Goal: Information Seeking & Learning: Learn about a topic

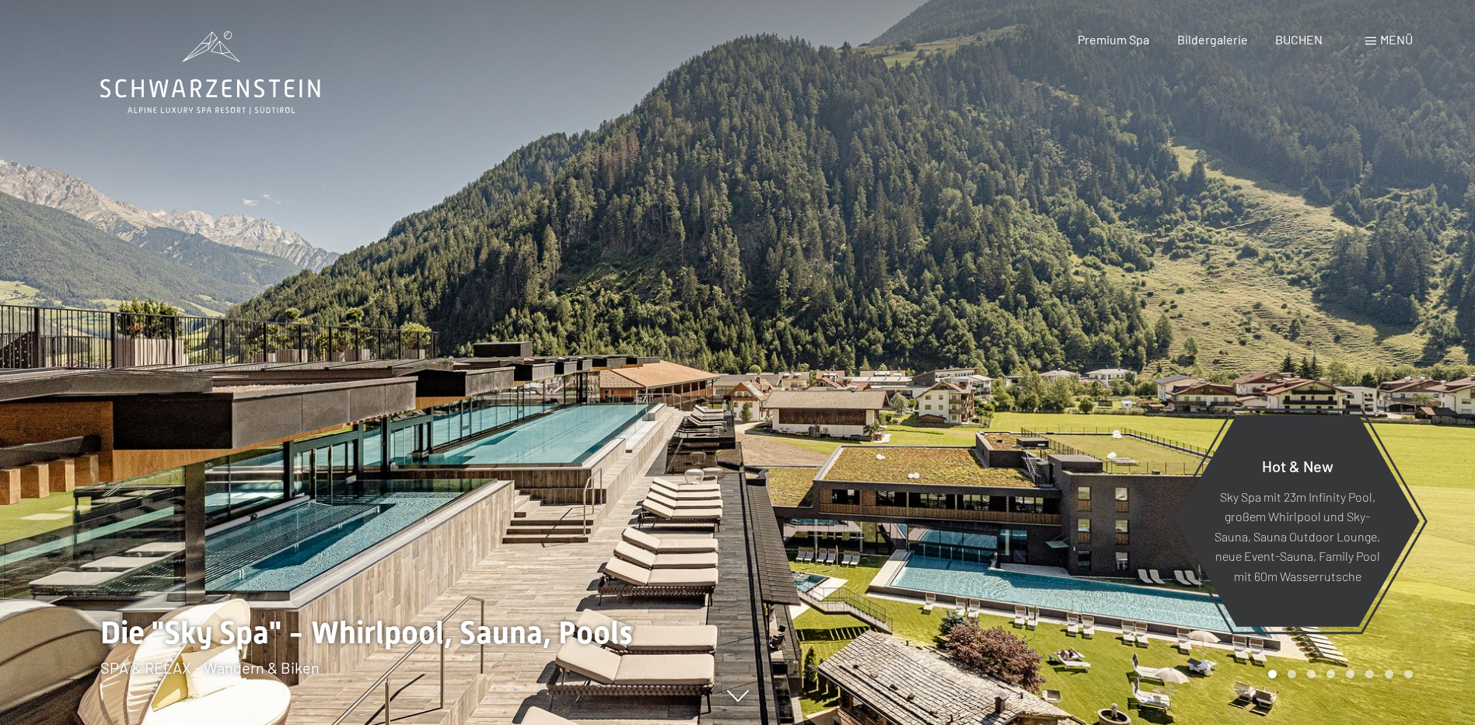
click at [1368, 44] on span at bounding box center [1371, 41] width 11 height 8
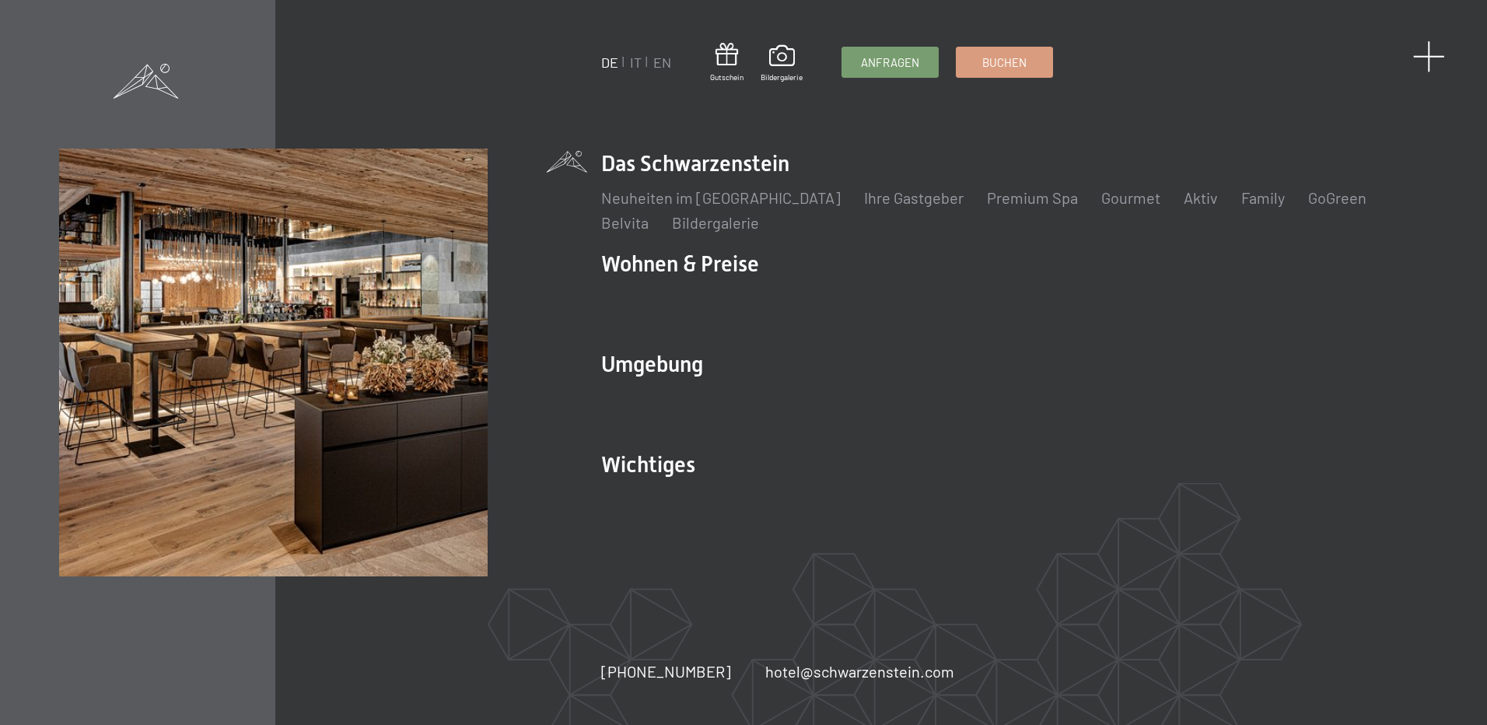
click at [1424, 62] on span at bounding box center [1429, 56] width 32 height 32
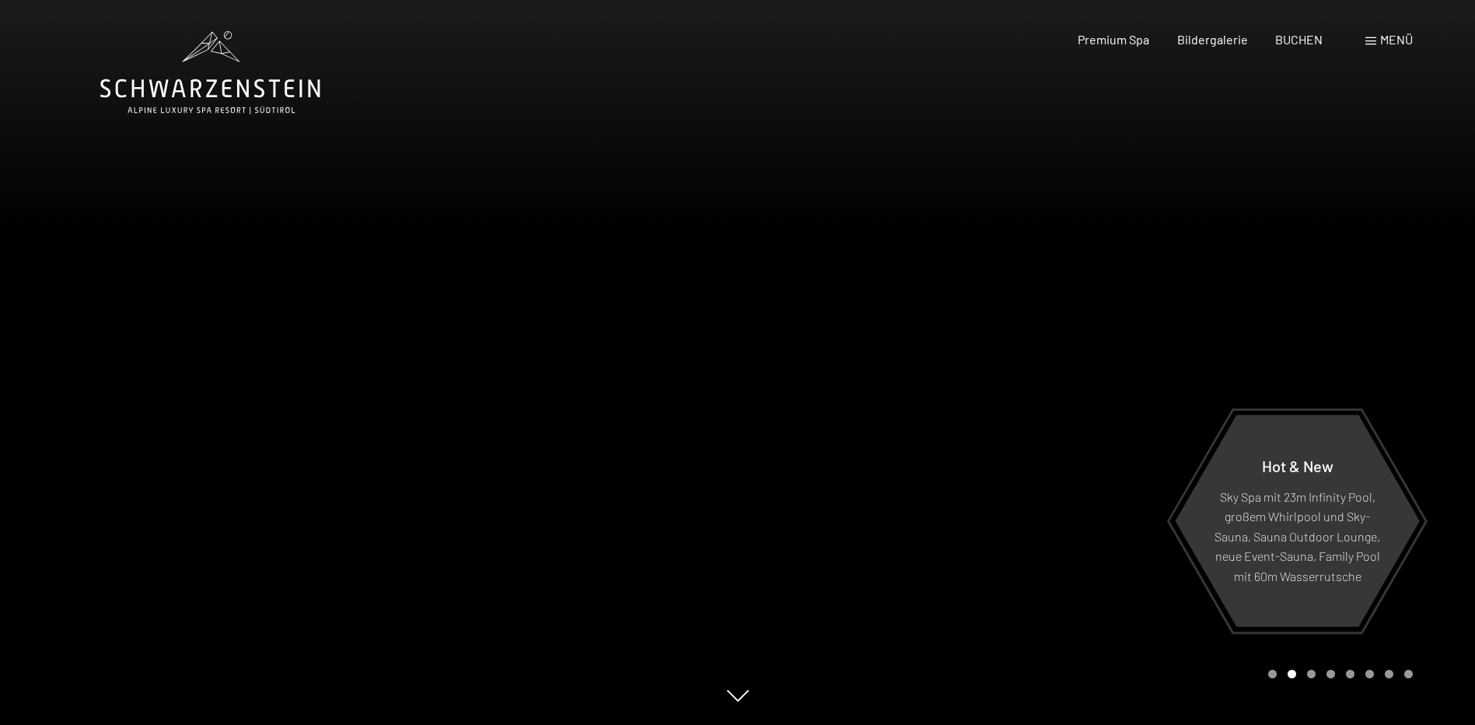
click at [1366, 43] on span at bounding box center [1371, 41] width 11 height 8
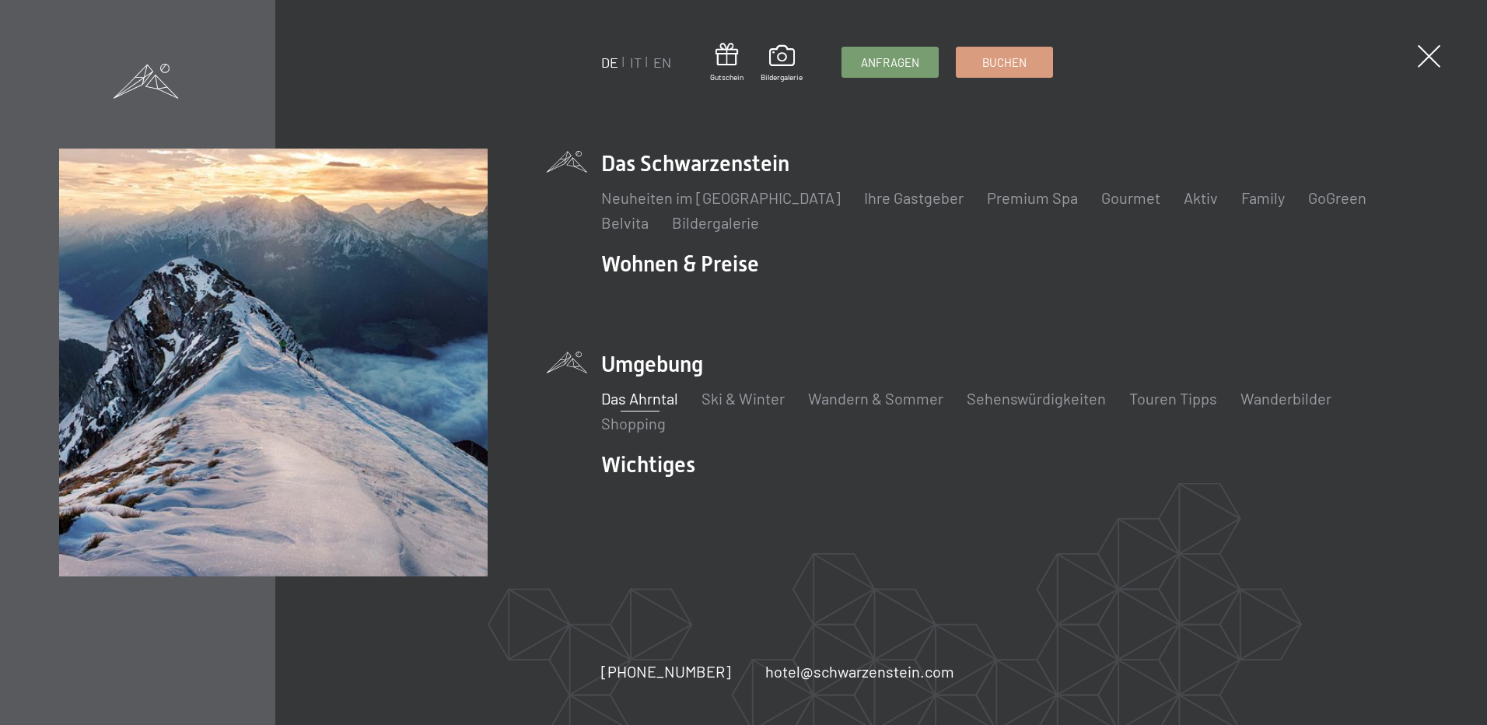
click at [656, 398] on link "Das Ahrntal" at bounding box center [639, 398] width 77 height 19
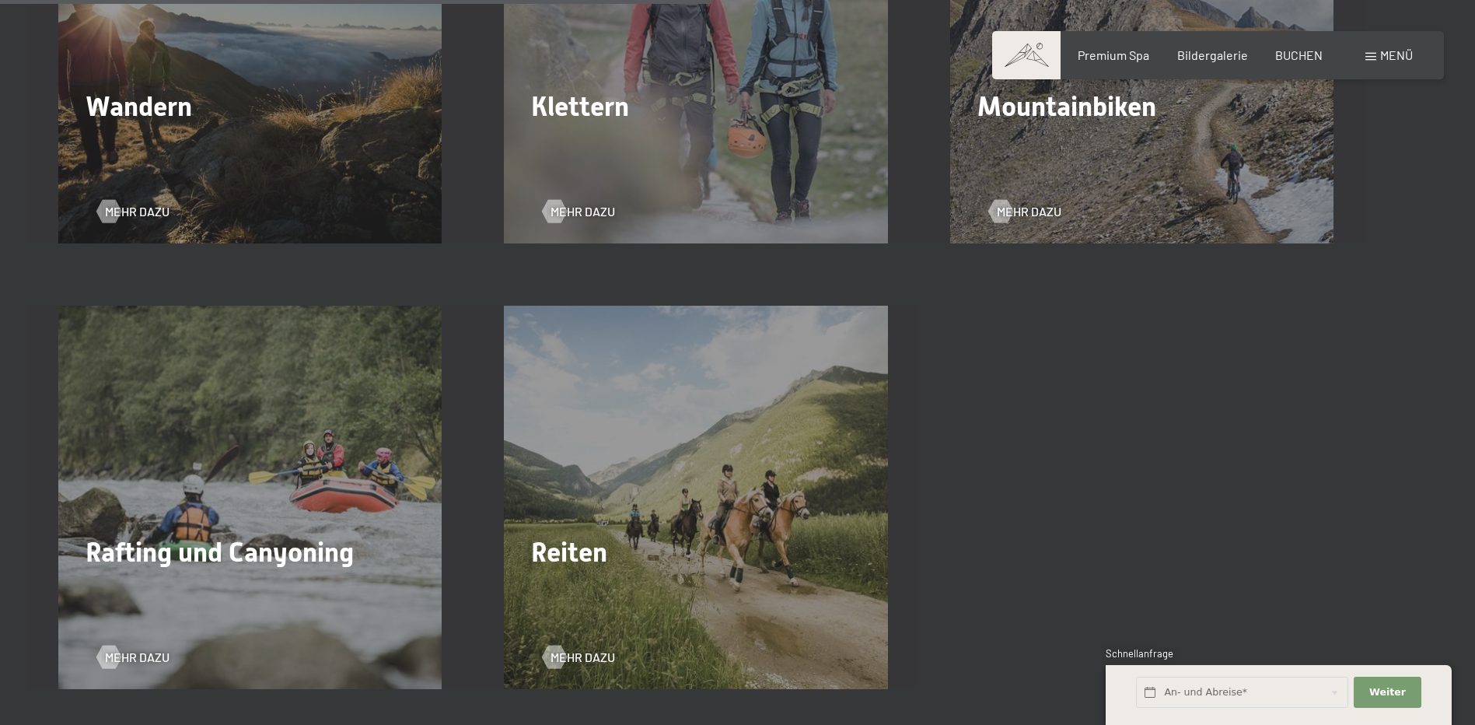
scroll to position [2567, 0]
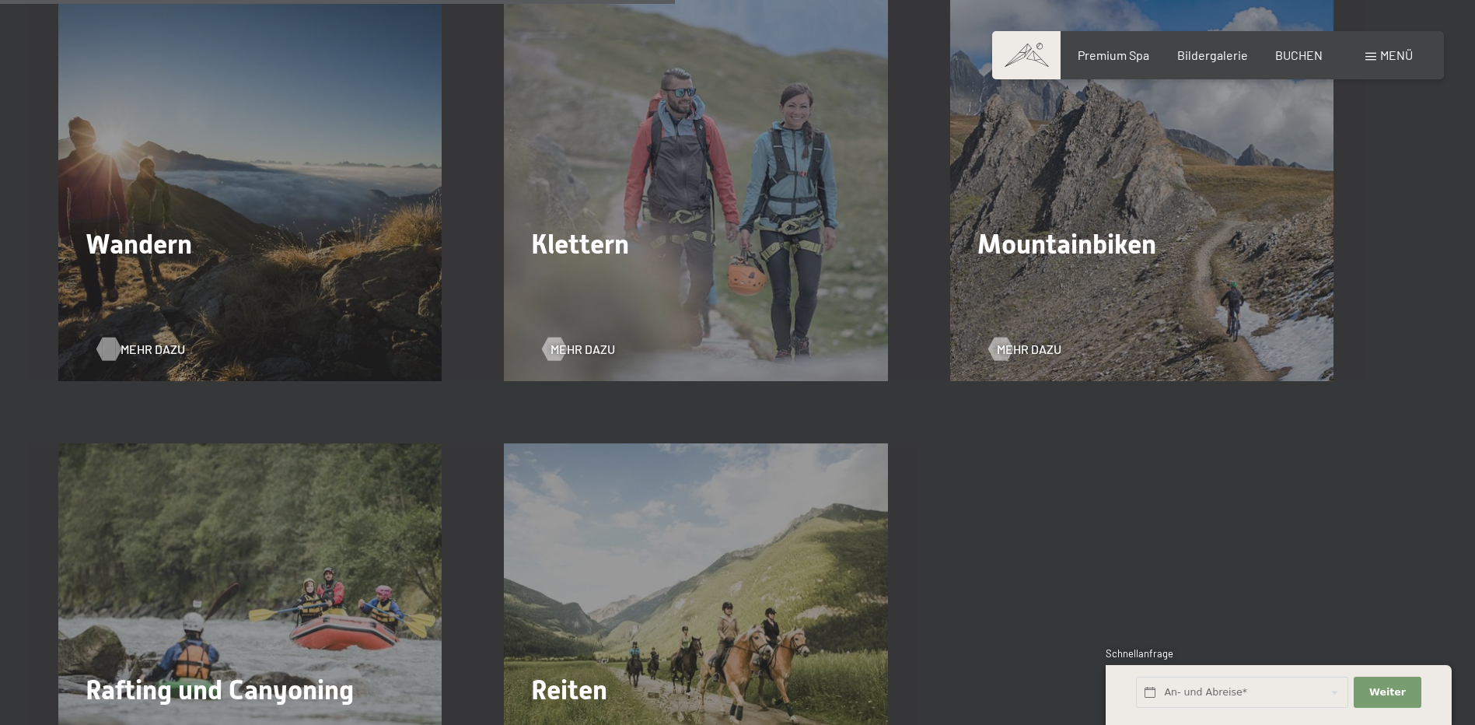
click at [131, 349] on span "Mehr dazu" at bounding box center [153, 349] width 65 height 17
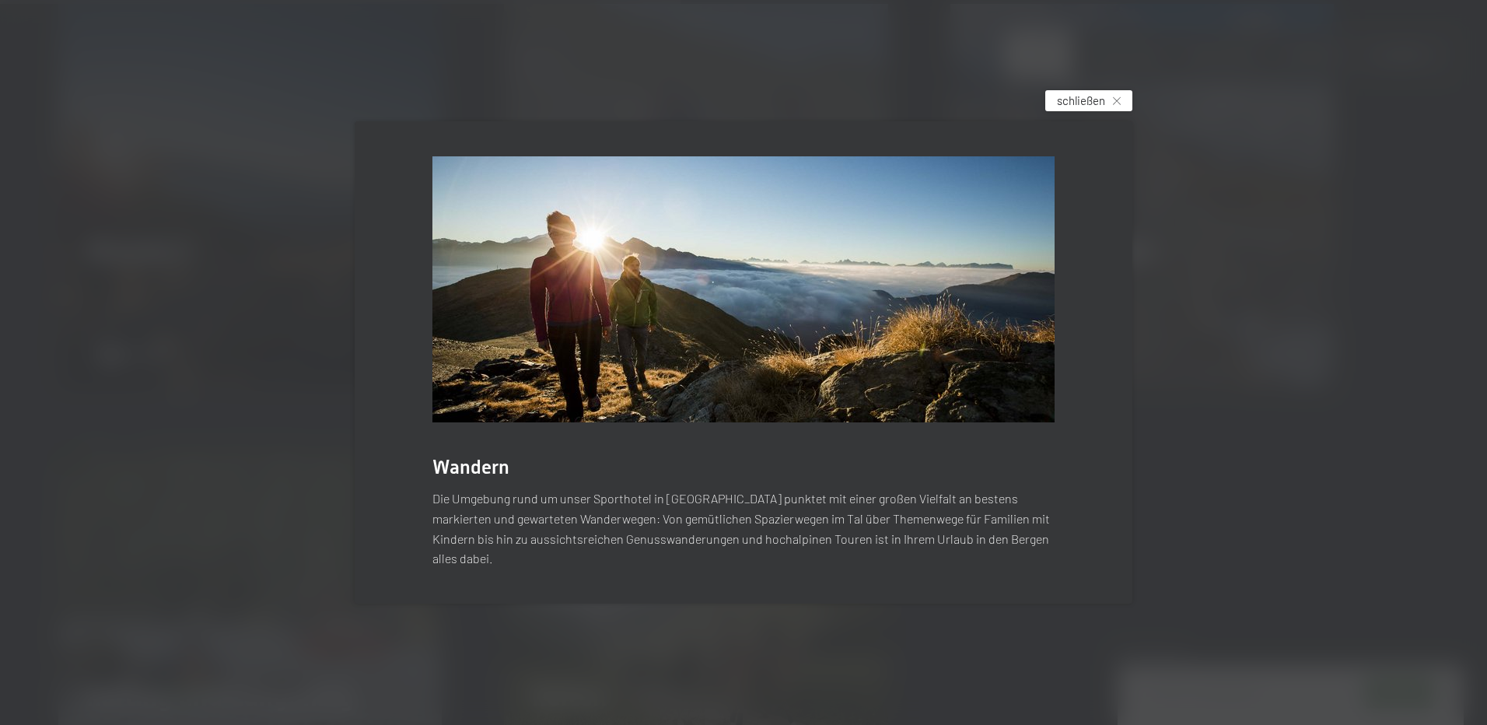
click at [1104, 109] on span "schließen" at bounding box center [1081, 101] width 48 height 16
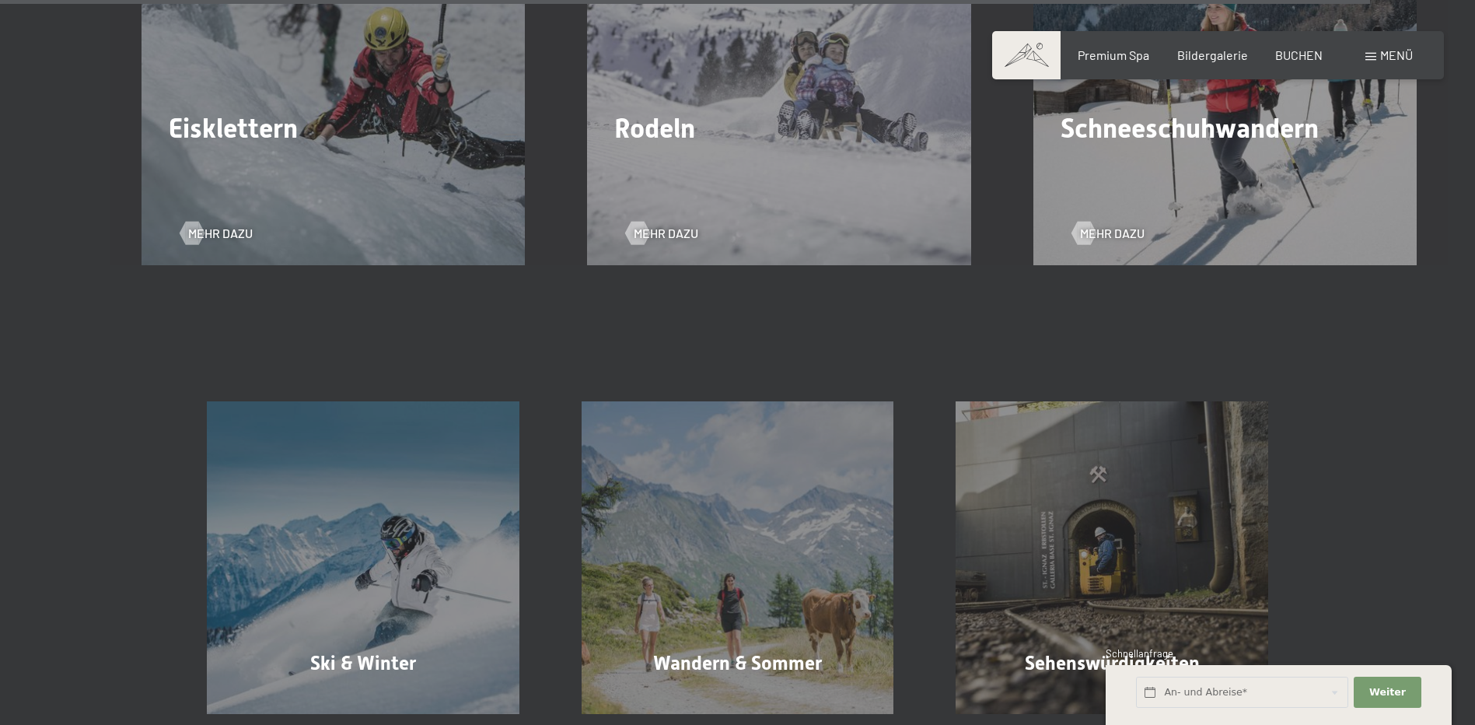
scroll to position [5289, 0]
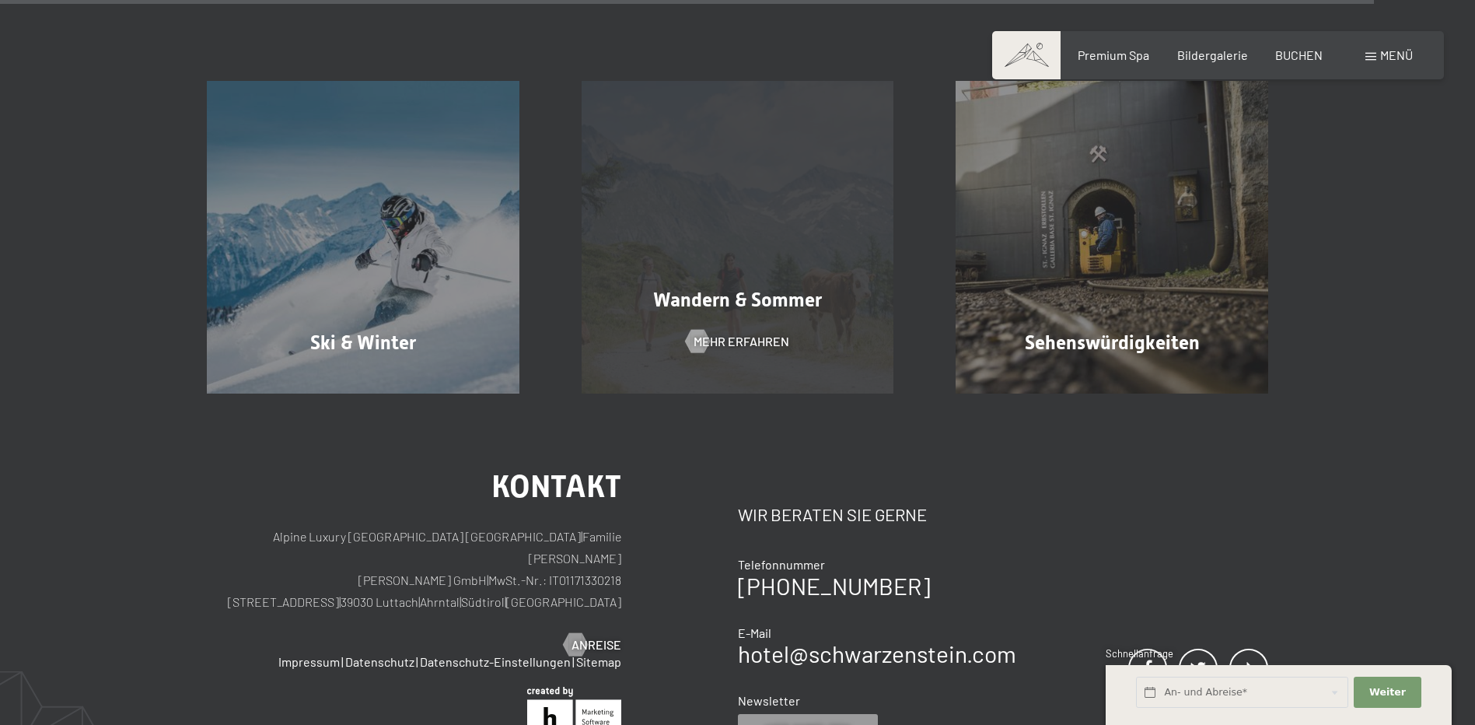
click at [744, 356] on div "Wandern & Sommer Mehr erfahren" at bounding box center [738, 237] width 375 height 313
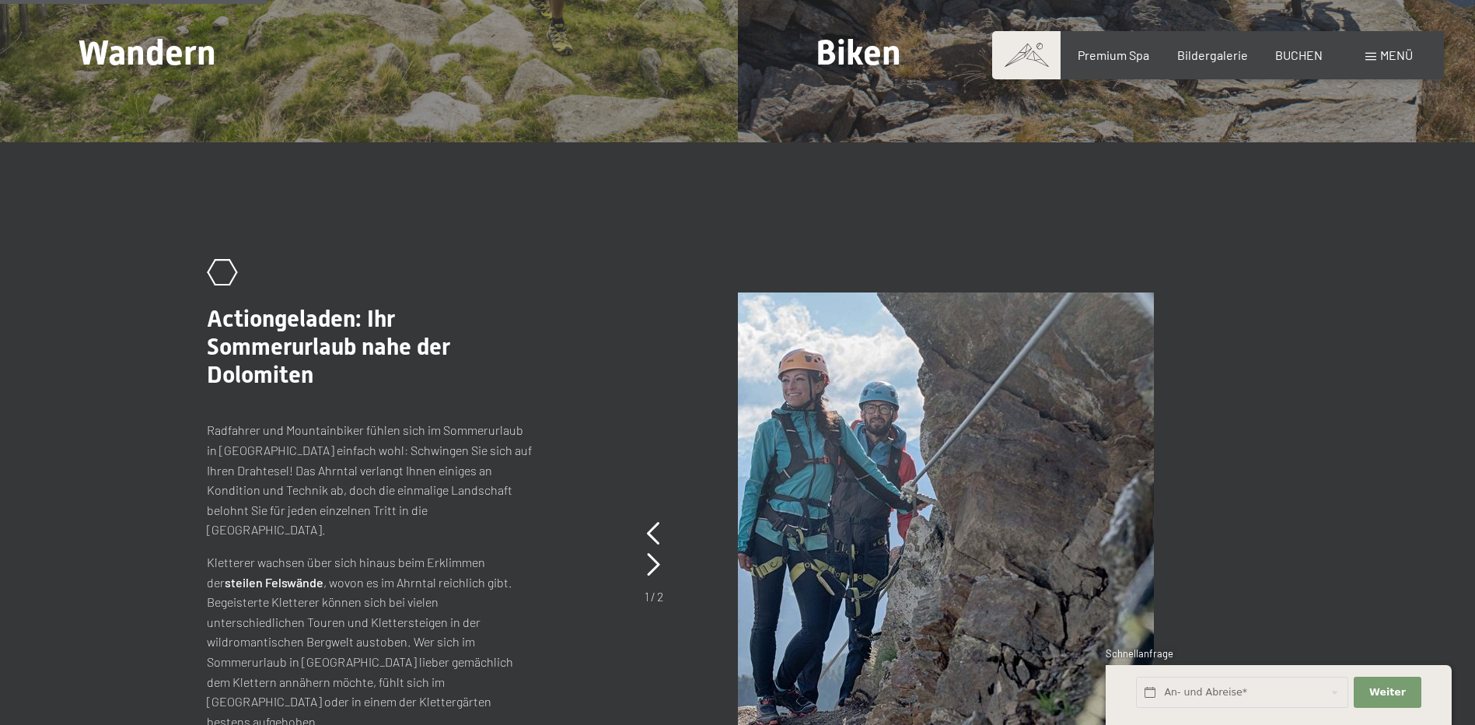
scroll to position [1711, 0]
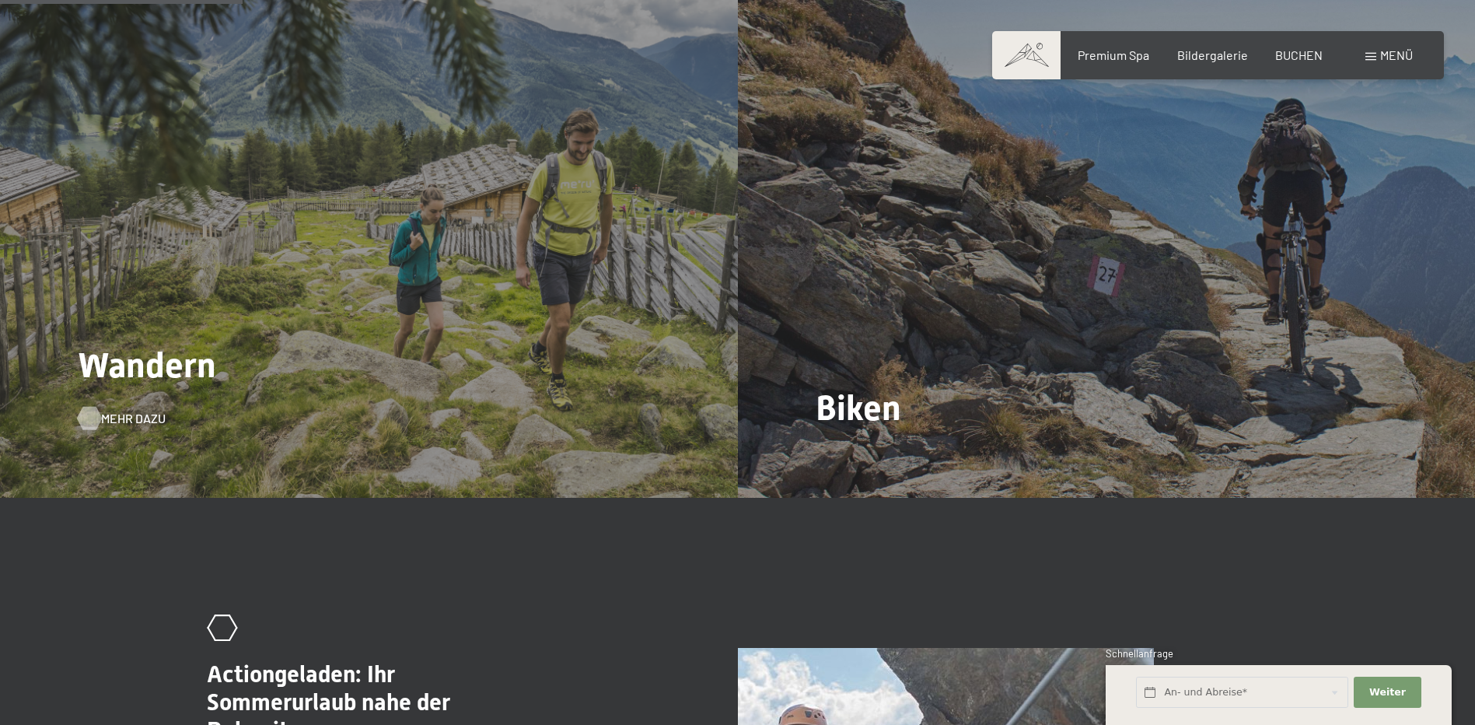
click at [96, 407] on div at bounding box center [88, 418] width 13 height 23
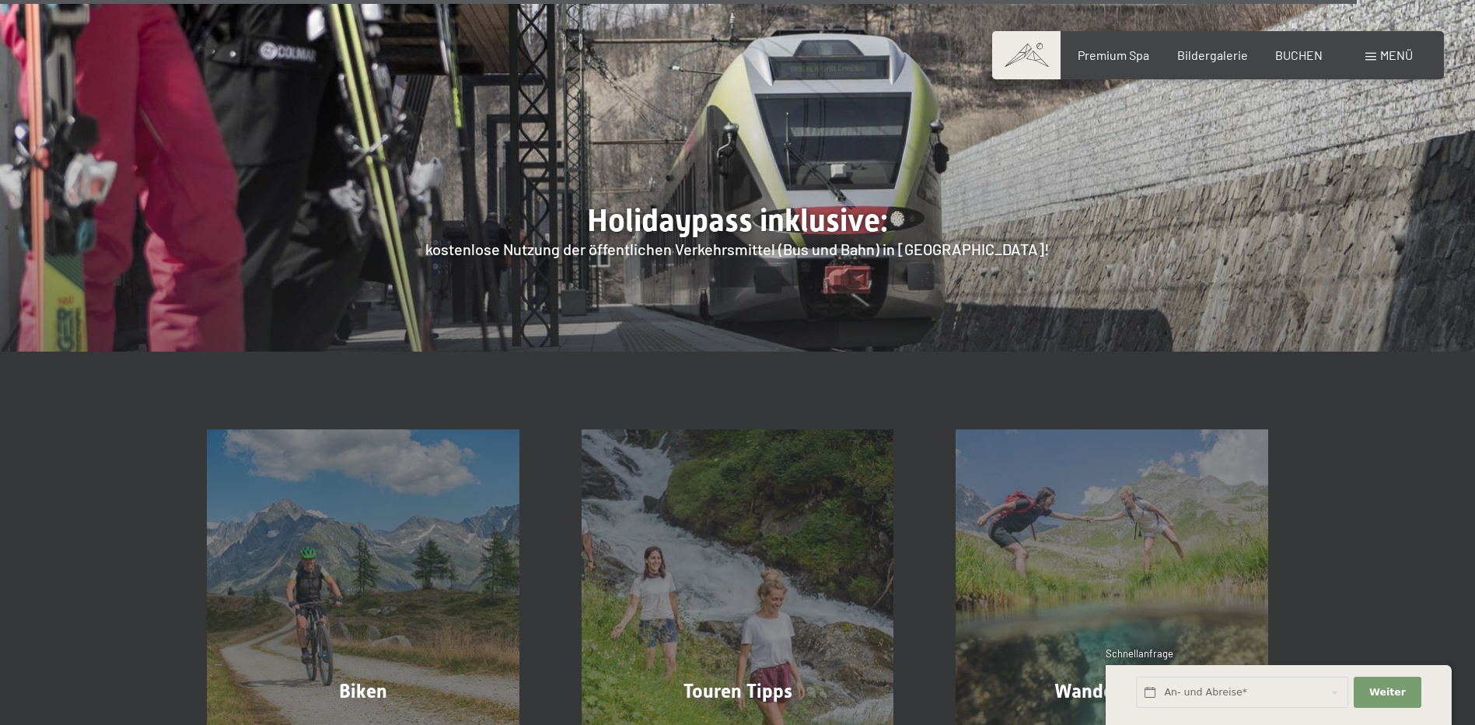
scroll to position [6222, 0]
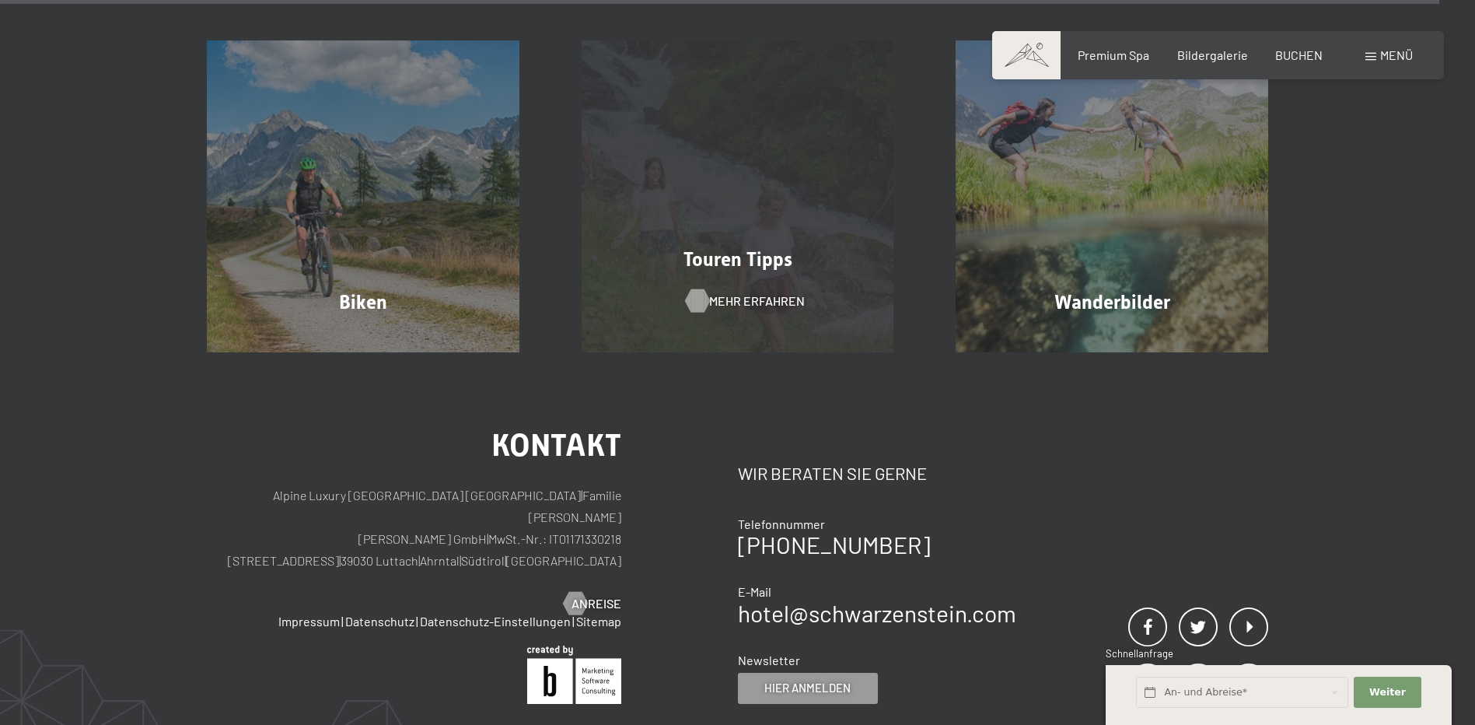
click at [748, 292] on span "Mehr erfahren" at bounding box center [757, 300] width 96 height 17
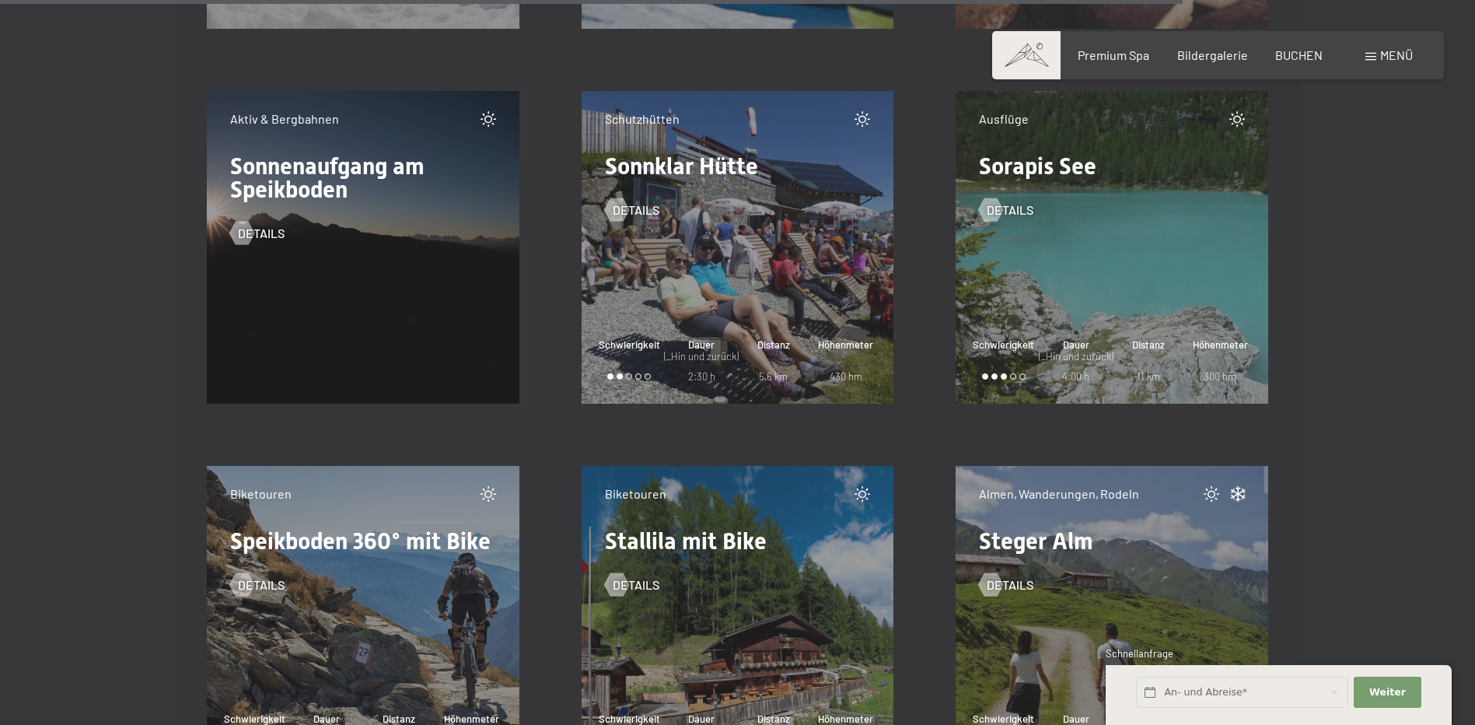
scroll to position [21467, 0]
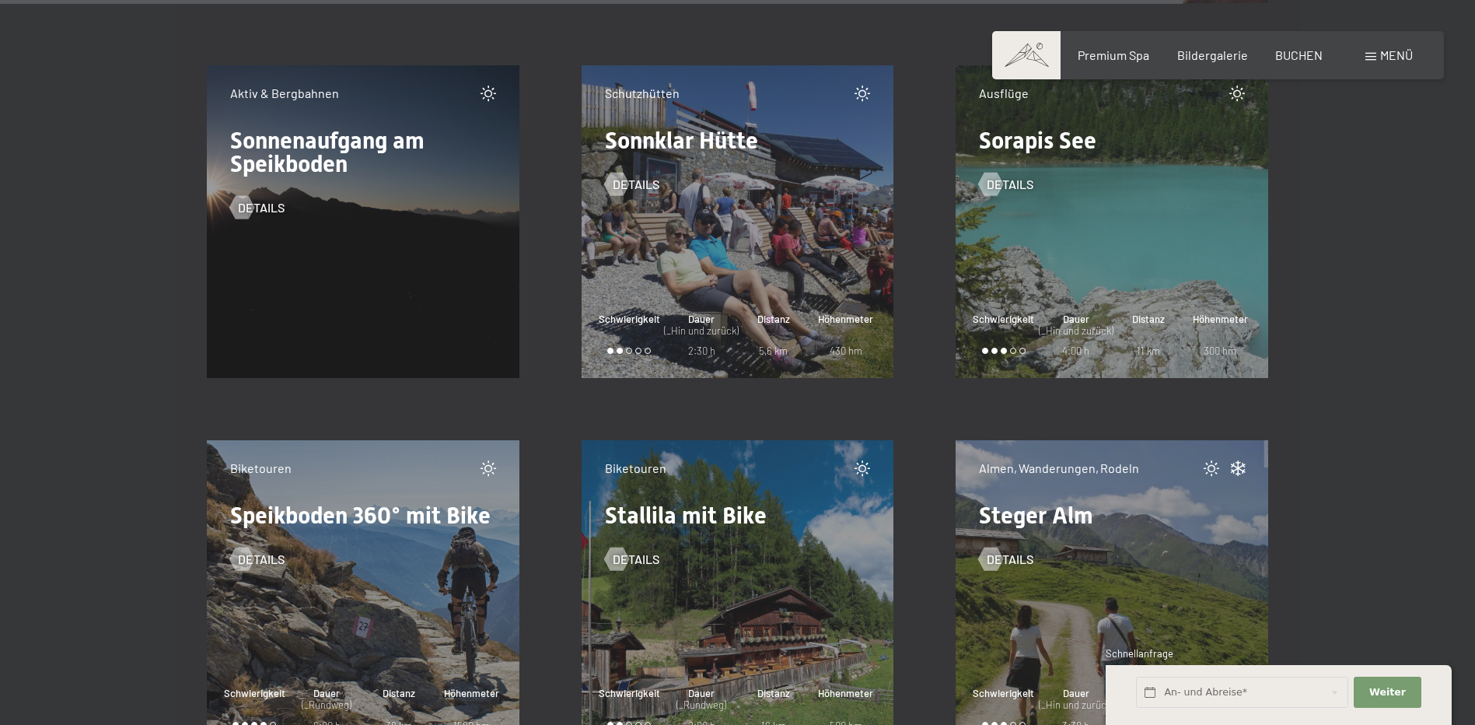
click at [319, 222] on div "Aktiv & Bergbahnen Sonnenaufgang am Speikboden Details" at bounding box center [363, 221] width 313 height 313
click at [272, 212] on span "Details" at bounding box center [277, 207] width 47 height 17
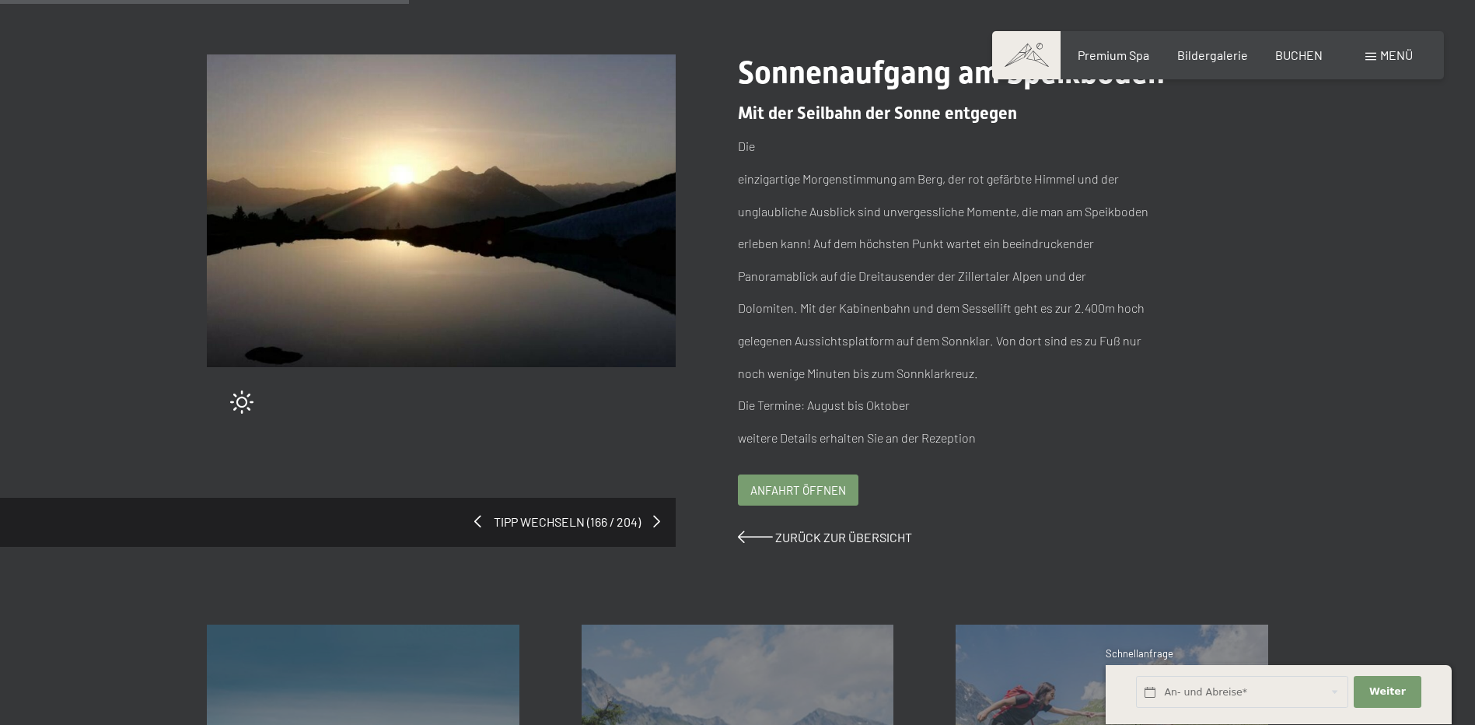
scroll to position [156, 0]
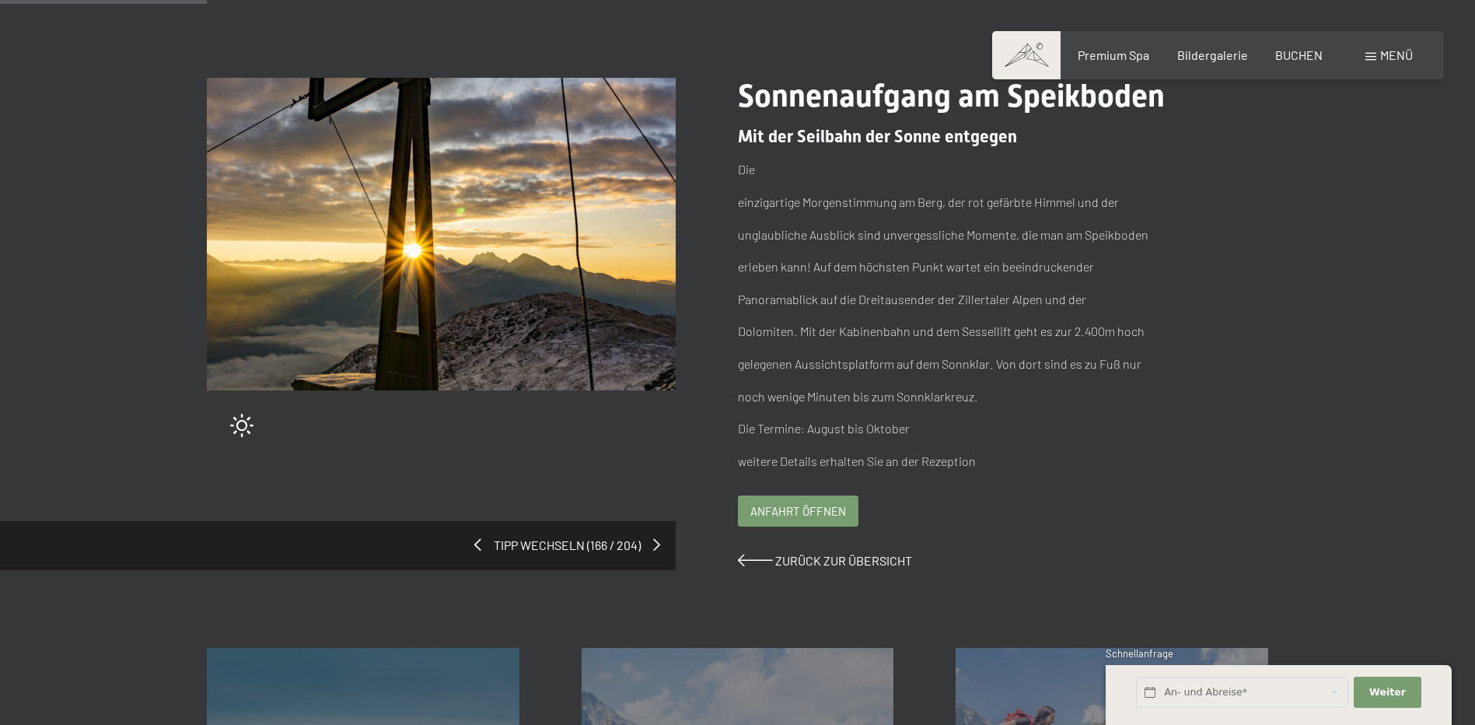
click at [773, 506] on span "Anfahrt öffnen" at bounding box center [799, 511] width 96 height 16
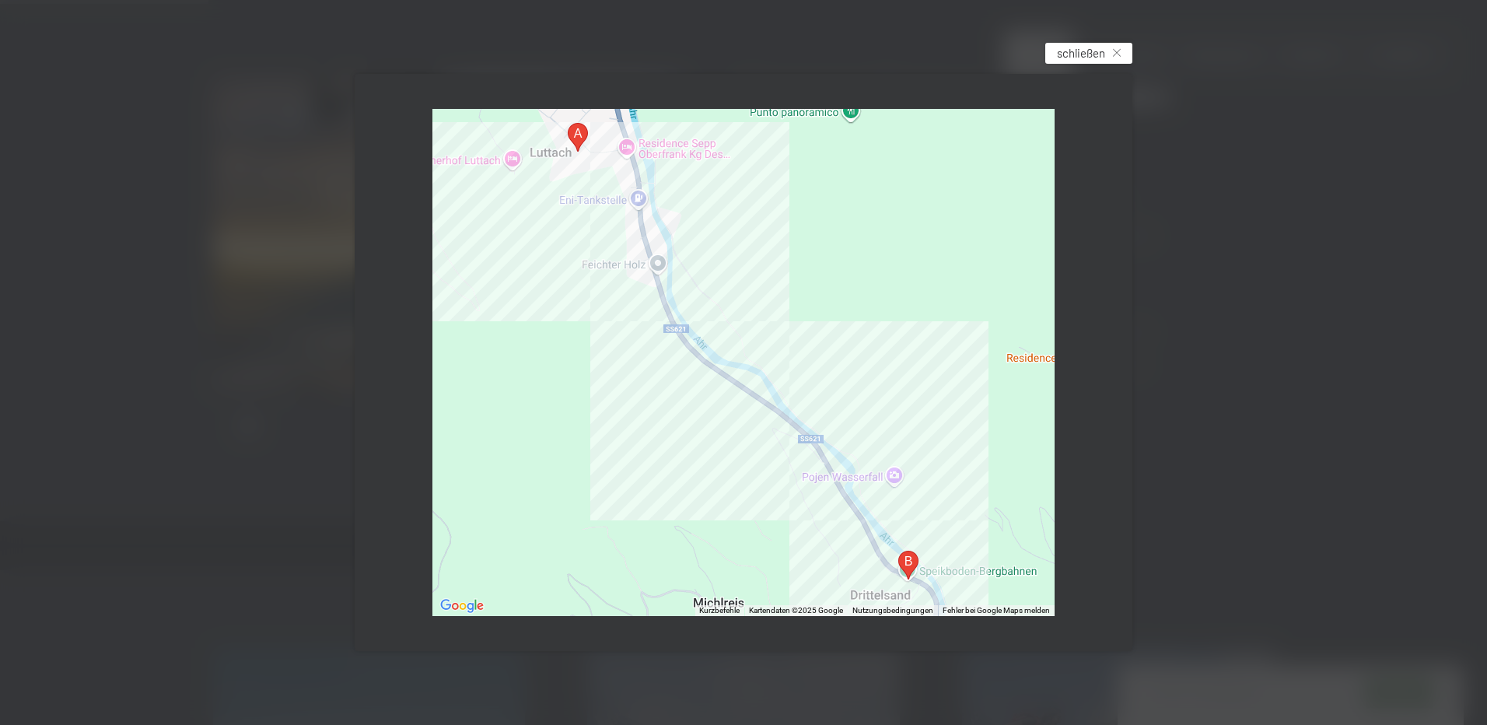
click at [1076, 61] on div "schließen" at bounding box center [1088, 53] width 87 height 21
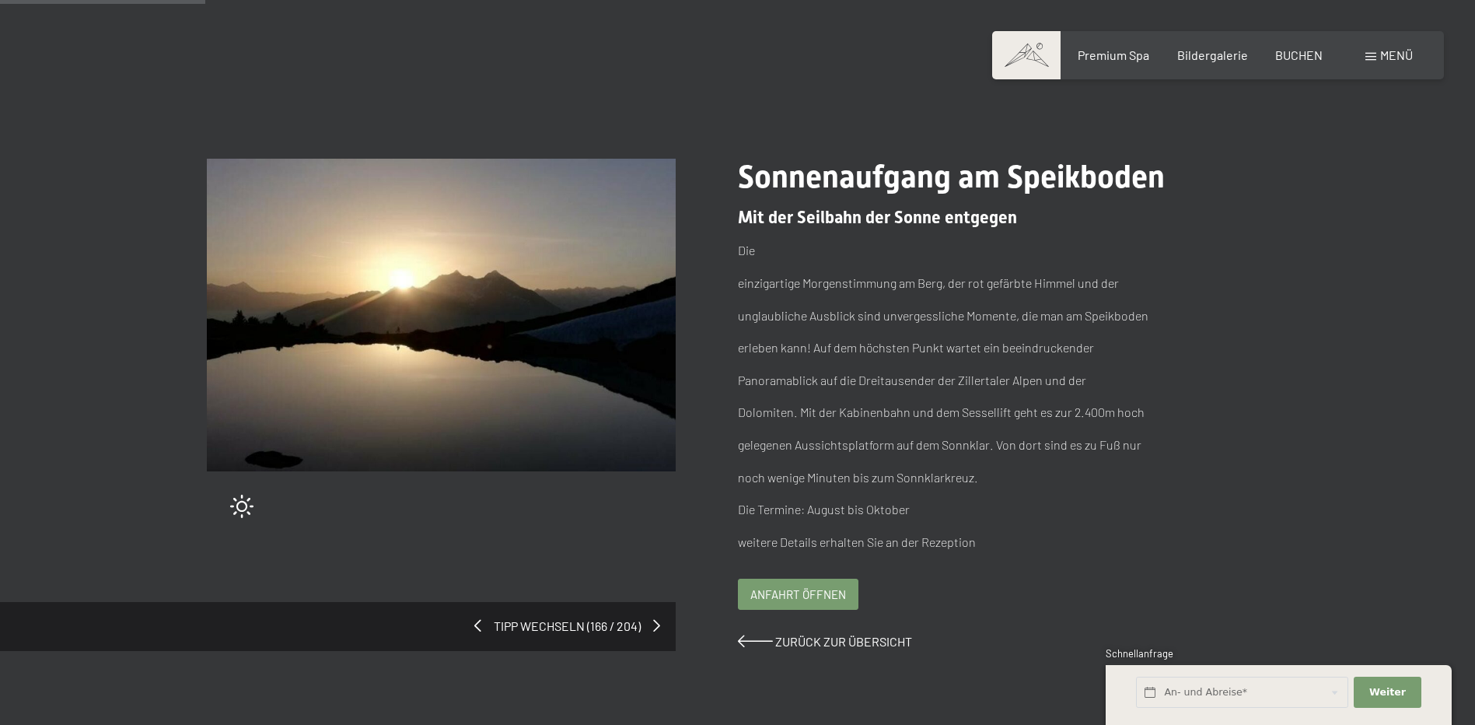
scroll to position [0, 0]
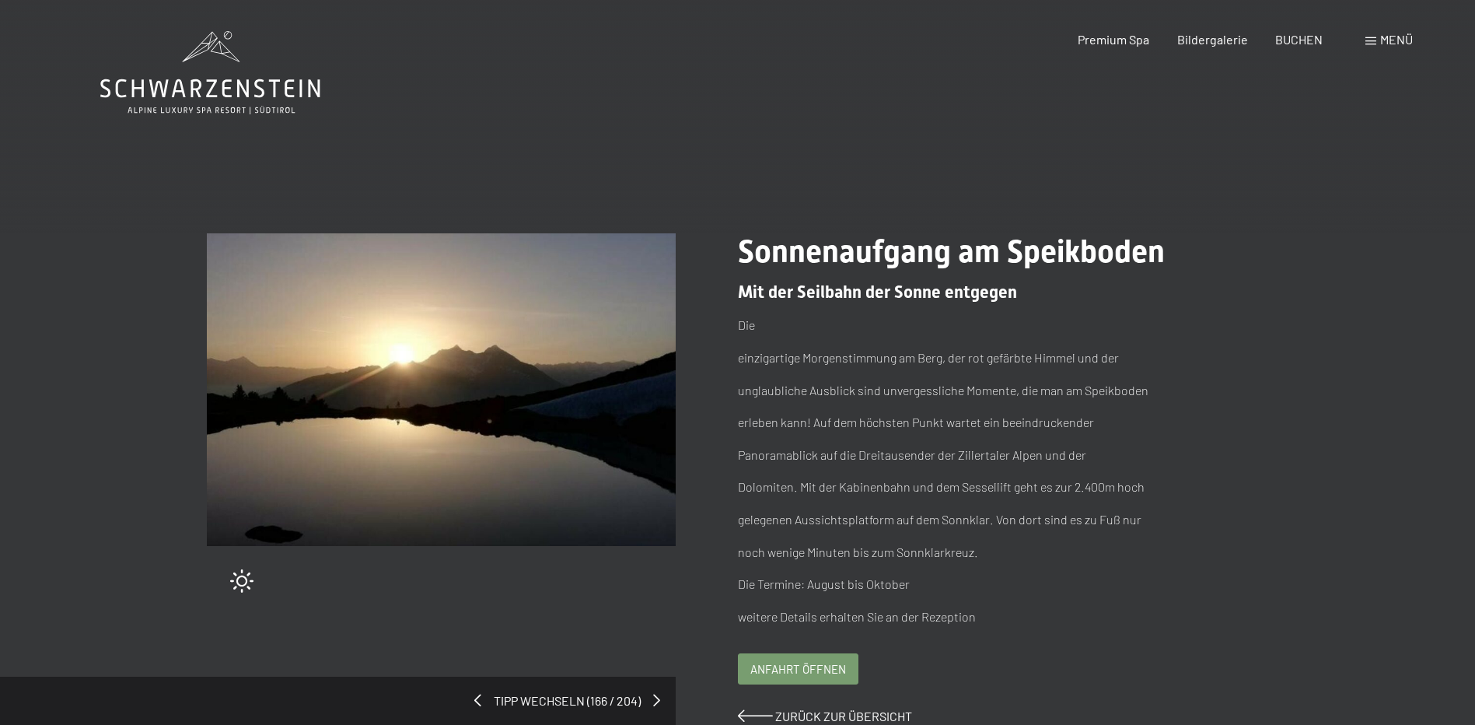
click at [400, 365] on img at bounding box center [441, 389] width 469 height 313
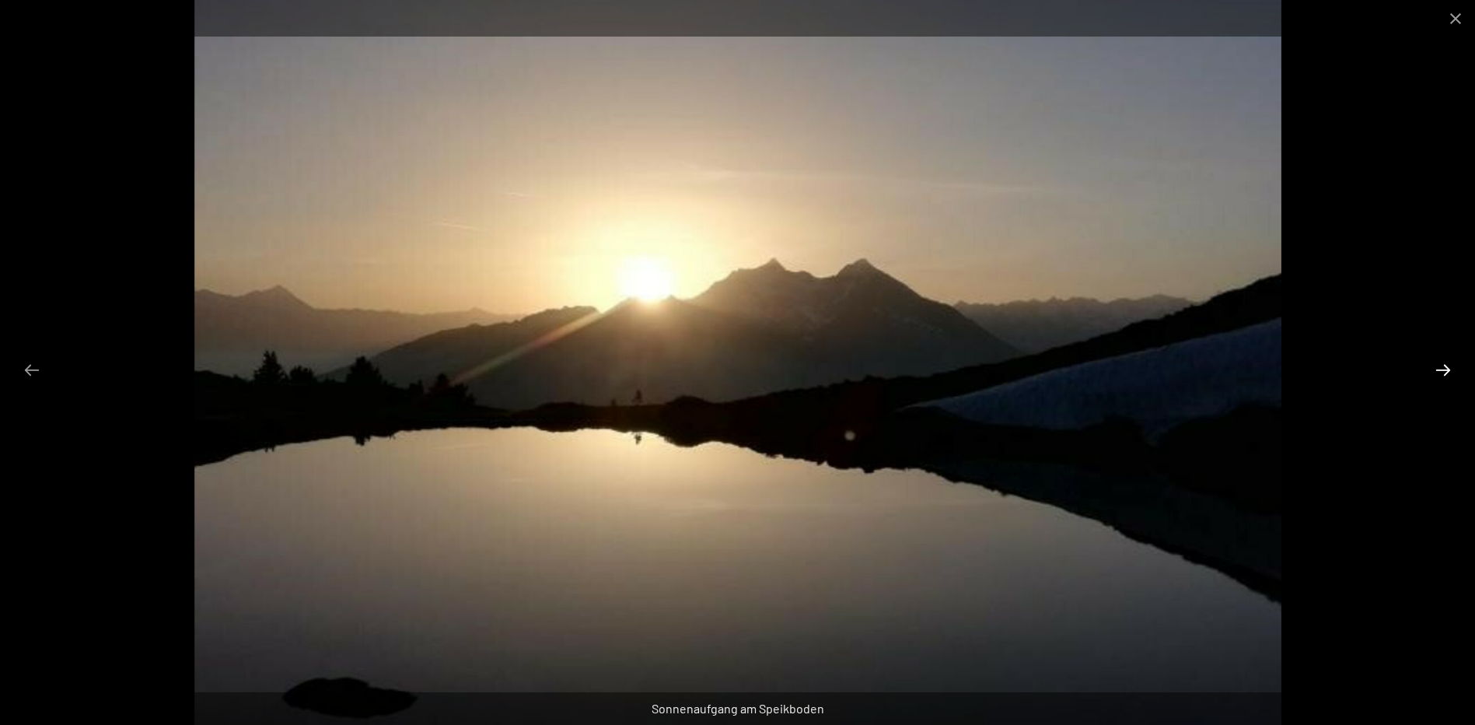
click at [1437, 366] on button "Next slide" at bounding box center [1443, 370] width 33 height 30
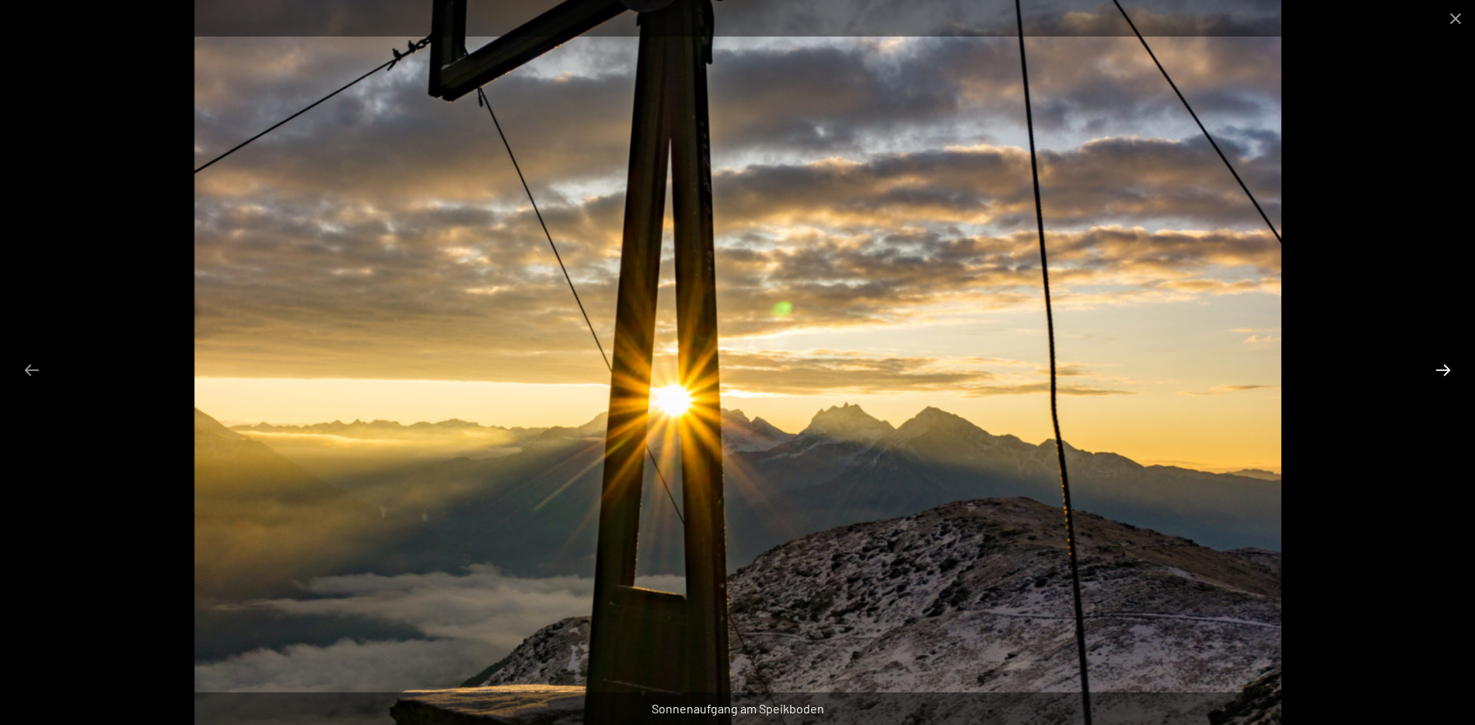
click at [1437, 366] on button "Next slide" at bounding box center [1443, 370] width 33 height 30
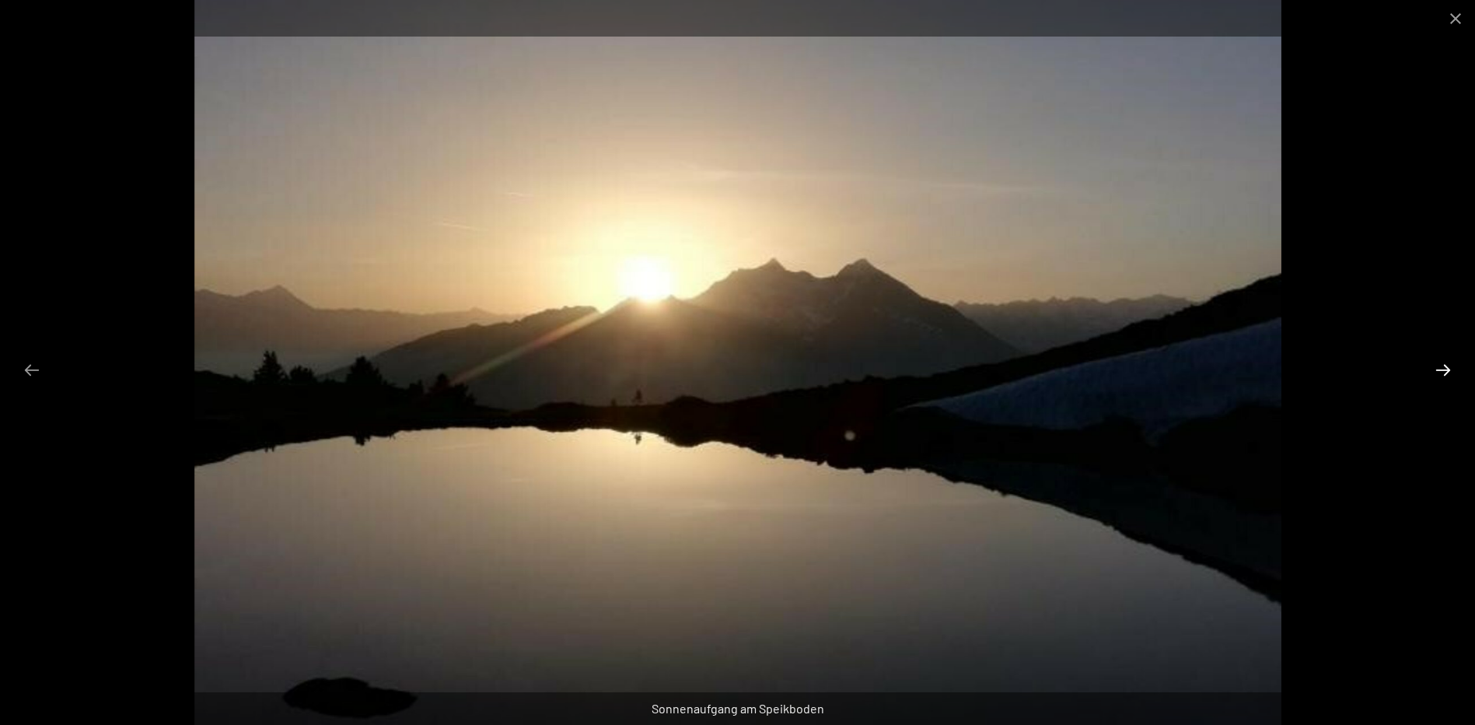
click at [1437, 366] on button "Next slide" at bounding box center [1443, 370] width 33 height 30
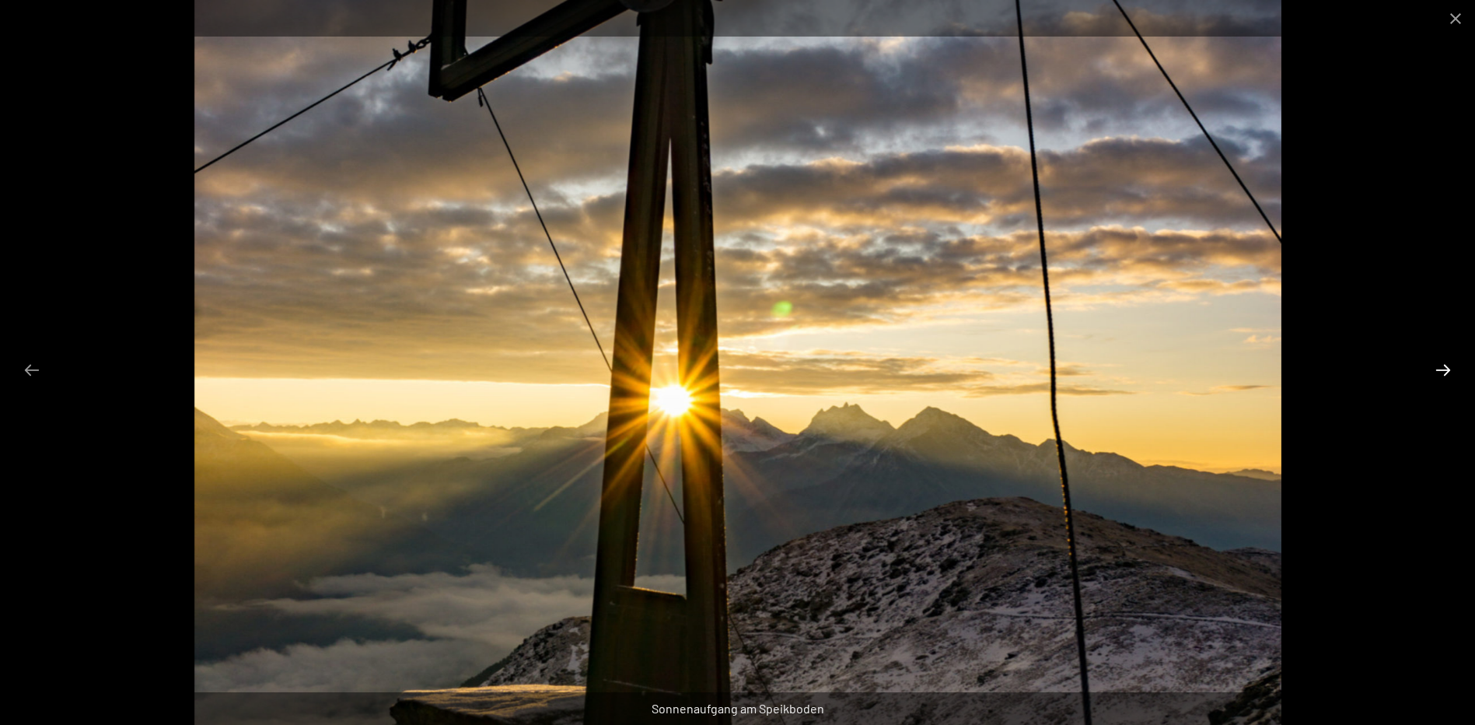
click at [1437, 366] on button "Next slide" at bounding box center [1443, 370] width 33 height 30
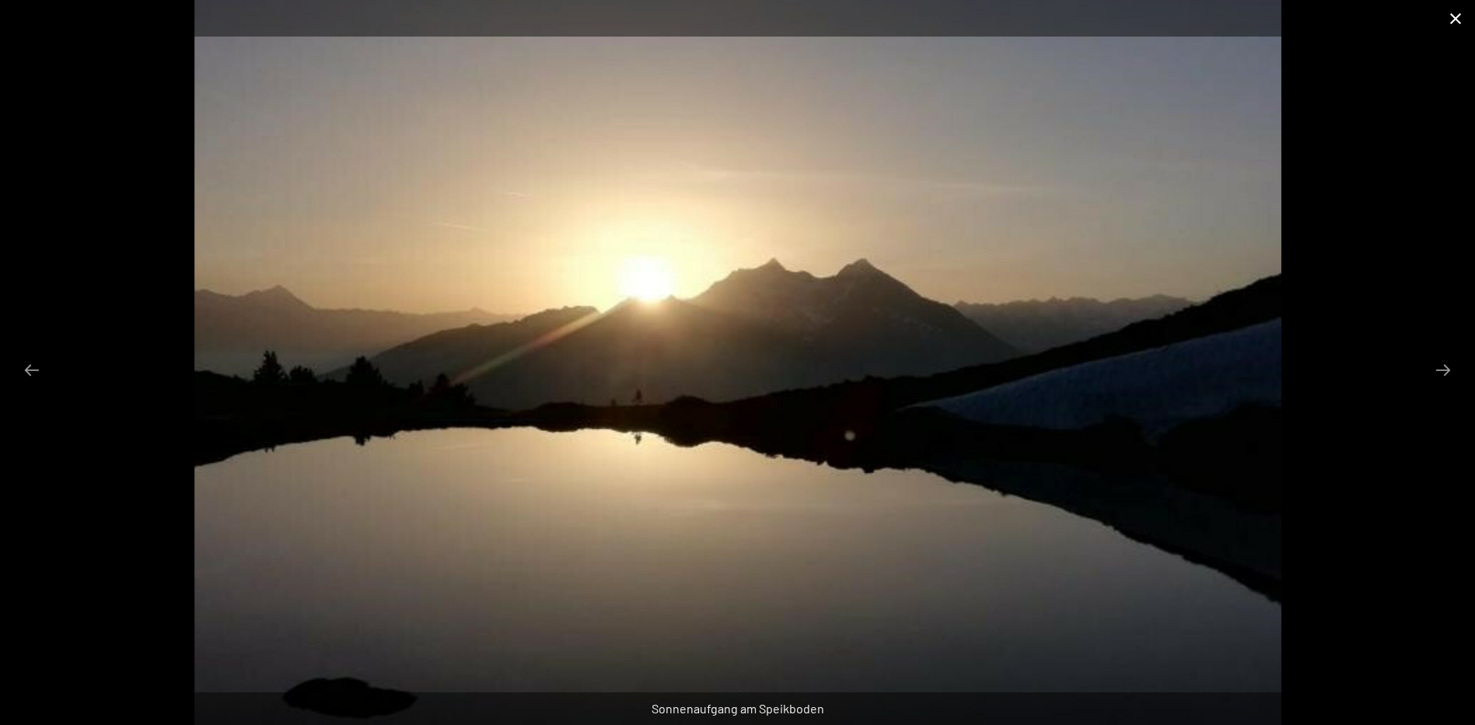
click at [1454, 17] on button "Close gallery" at bounding box center [1456, 18] width 39 height 37
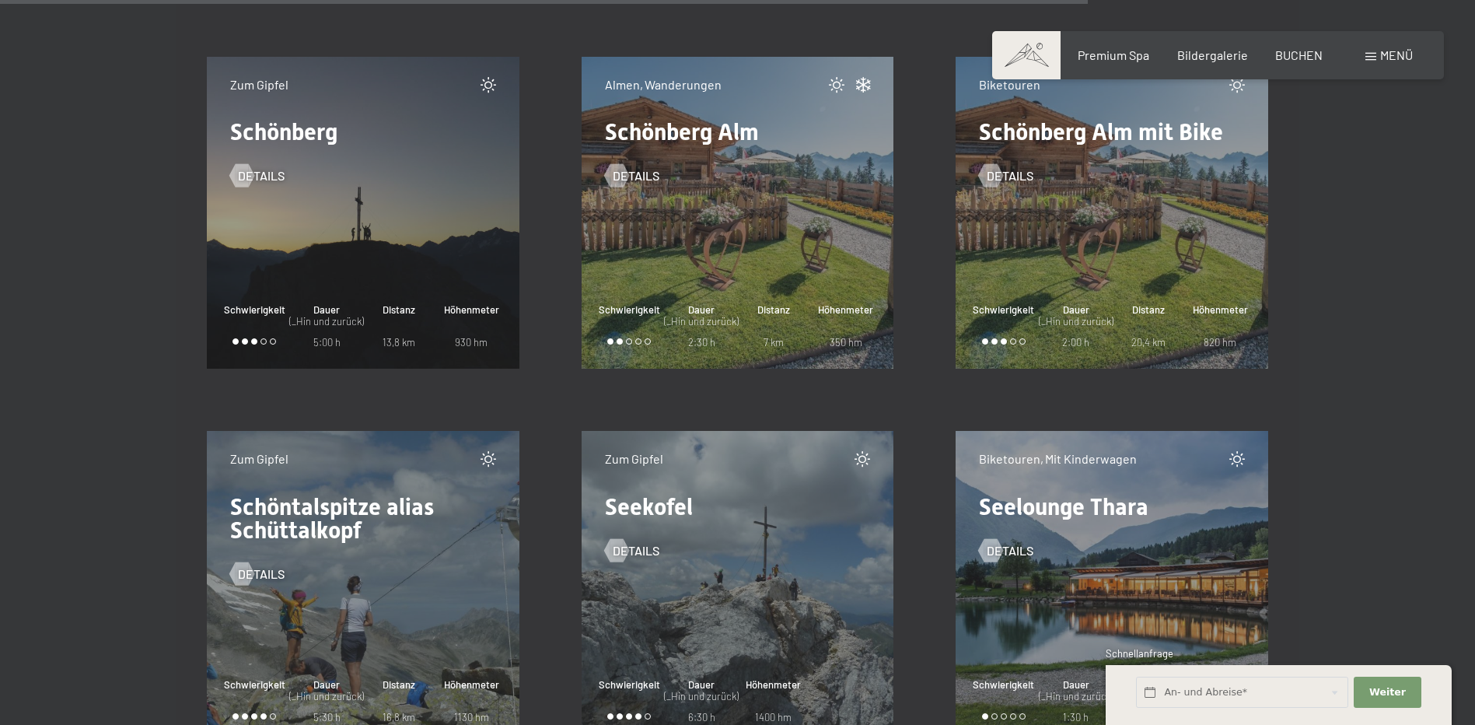
scroll to position [19882, 0]
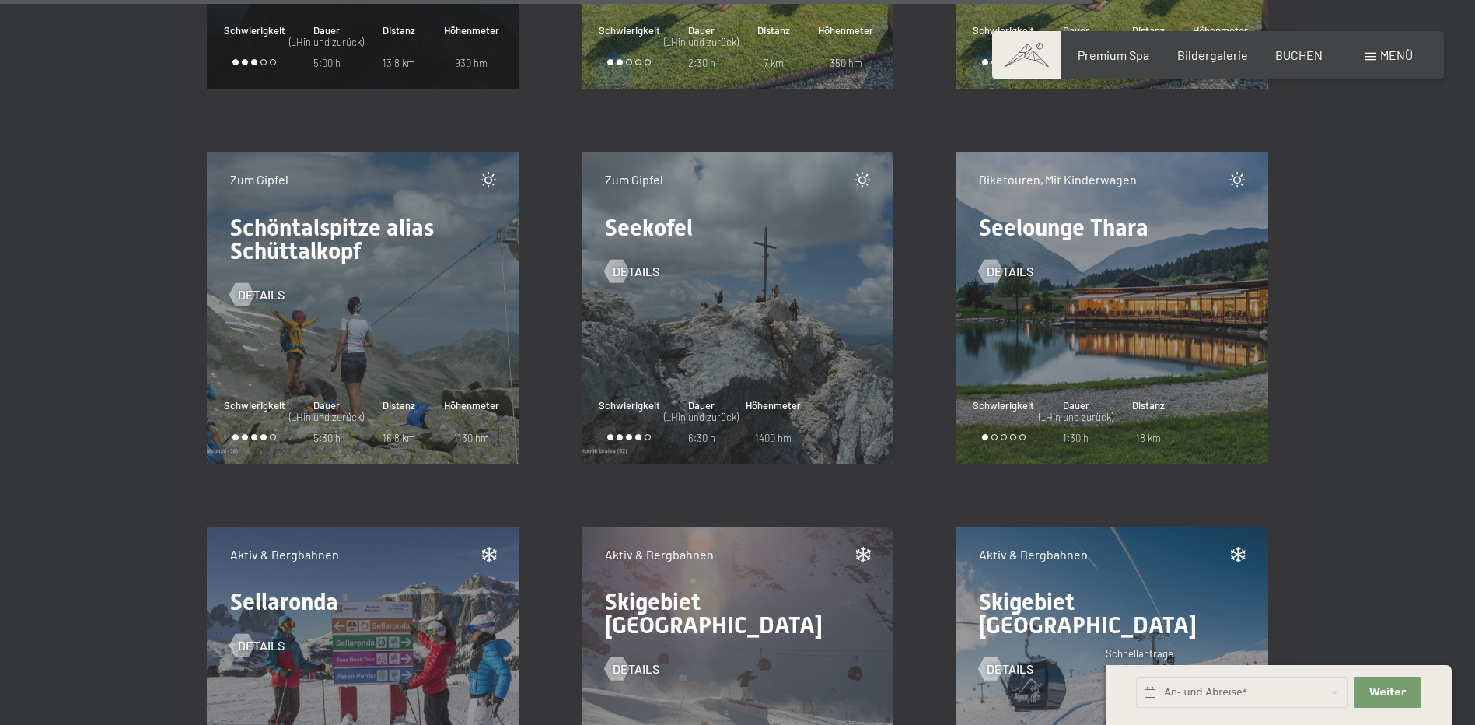
click at [334, 234] on span "Schöntalspitze alias Schüttalkopf" at bounding box center [332, 239] width 204 height 51
click at [247, 296] on div at bounding box center [241, 293] width 13 height 23
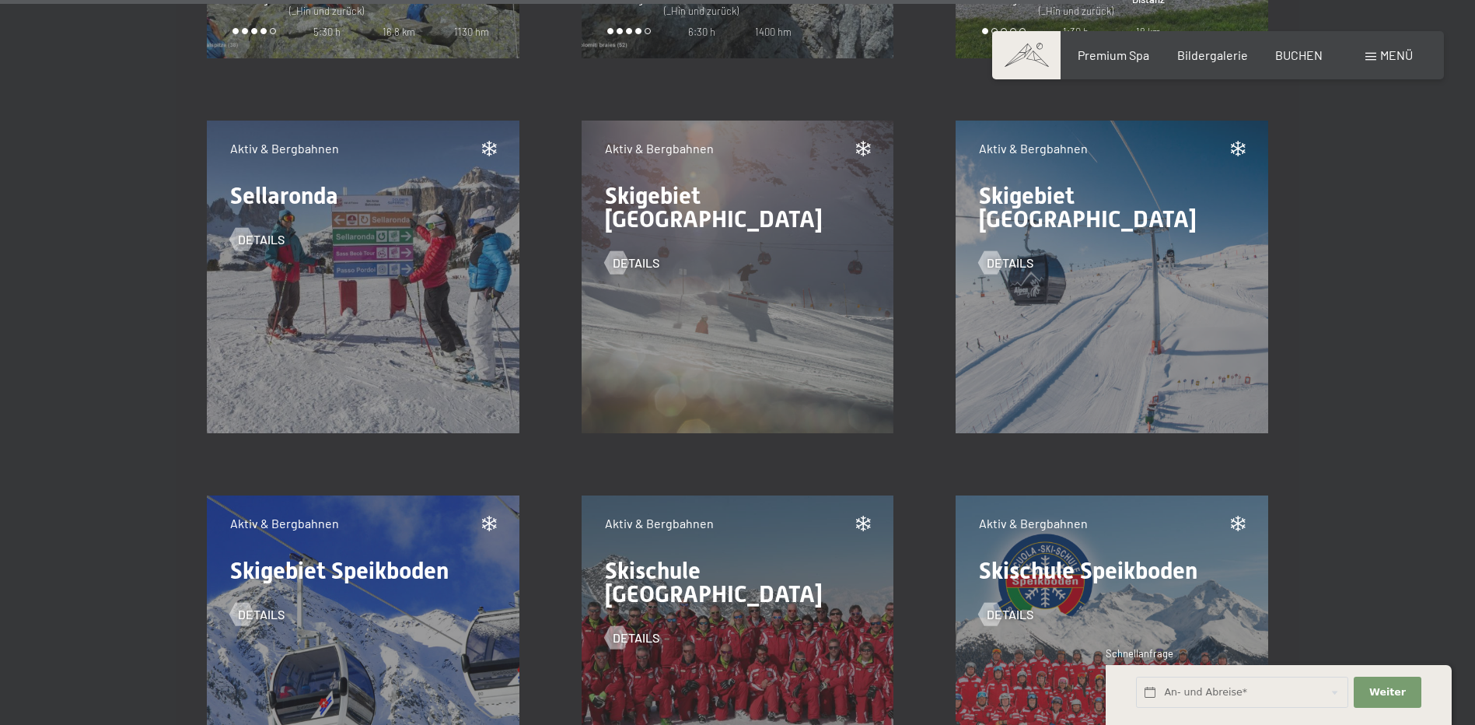
scroll to position [20270, 0]
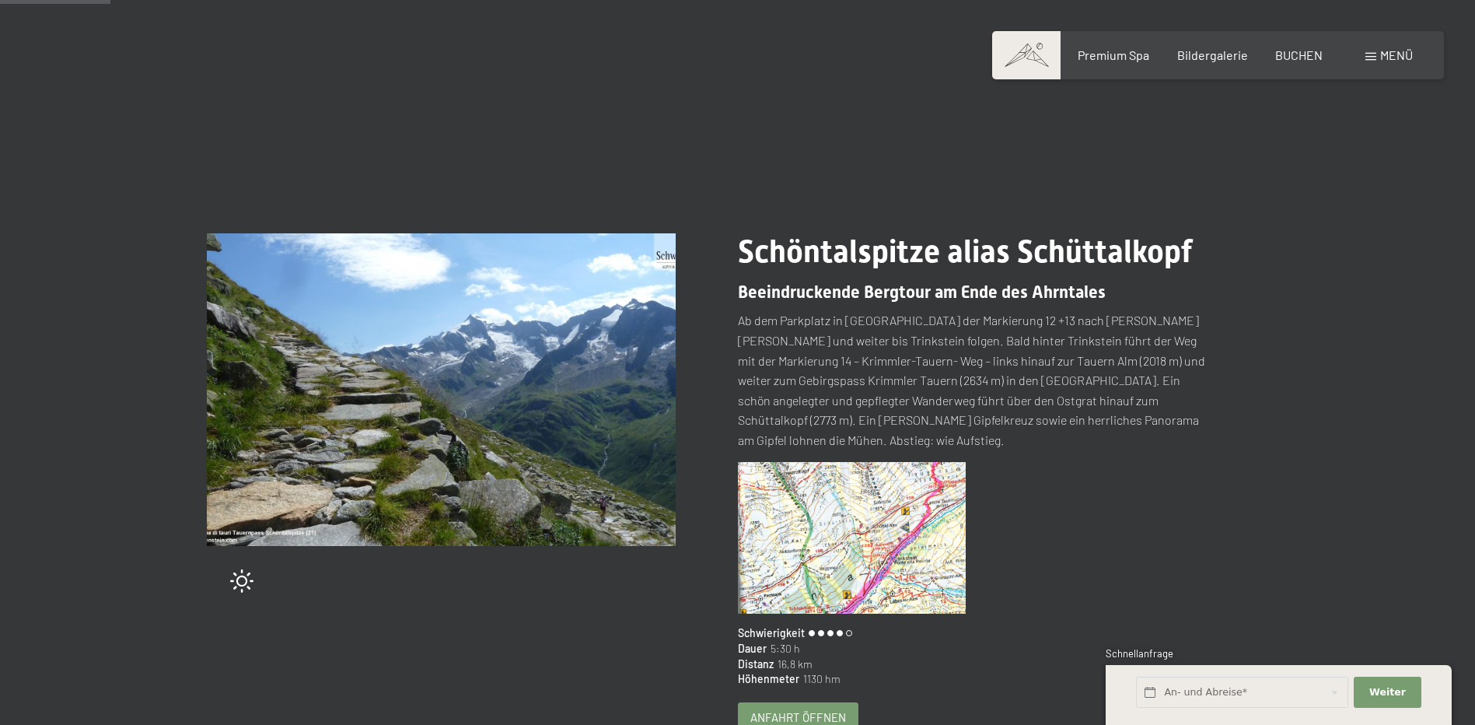
scroll to position [233, 0]
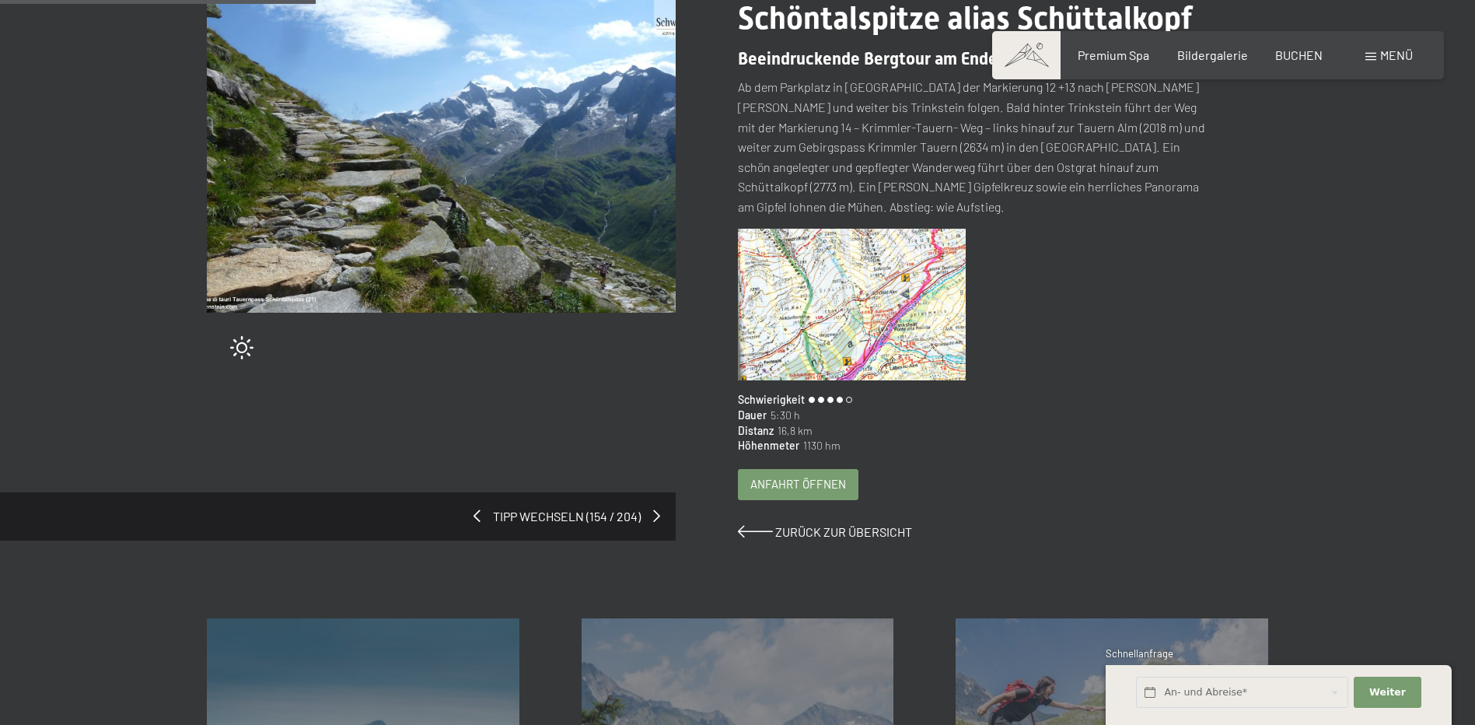
click at [897, 326] on img at bounding box center [852, 305] width 229 height 152
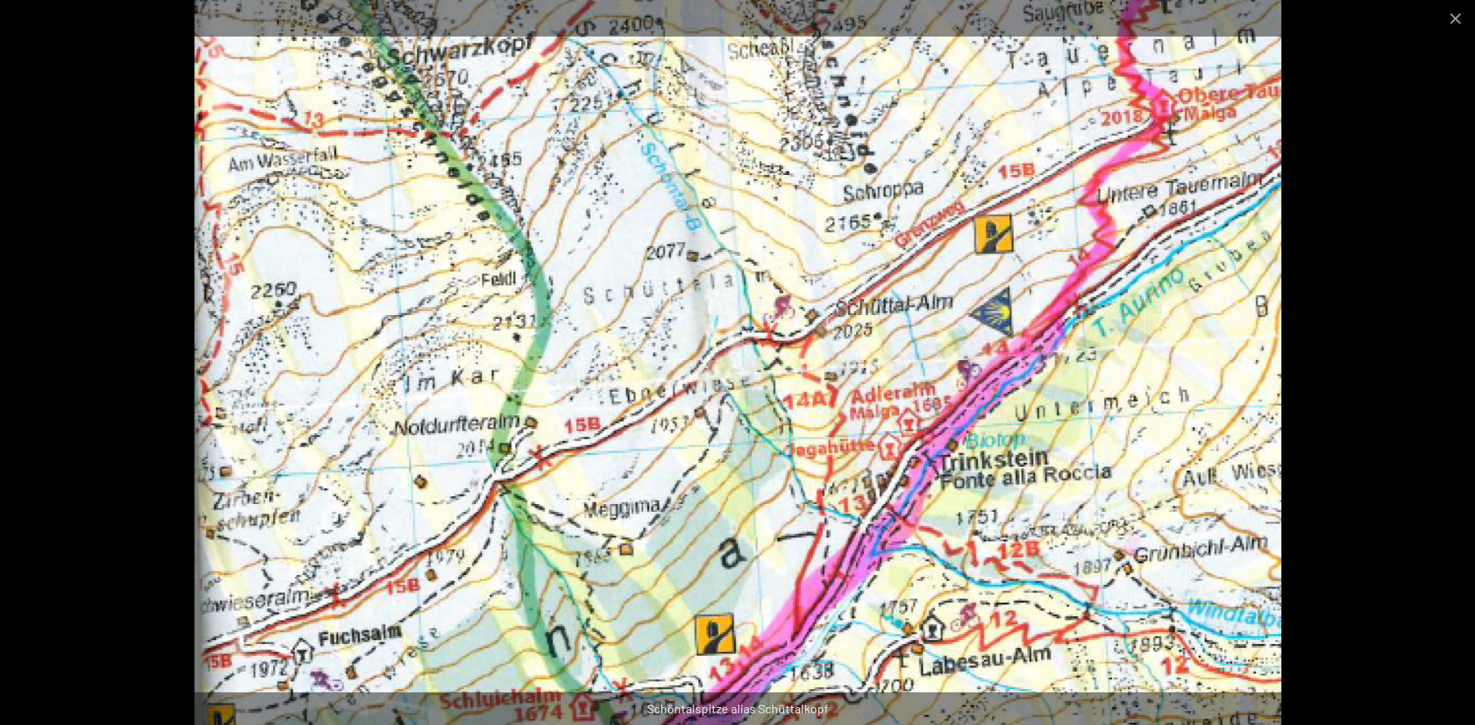
scroll to position [311, 0]
click at [1458, 12] on button "Close gallery" at bounding box center [1456, 18] width 39 height 37
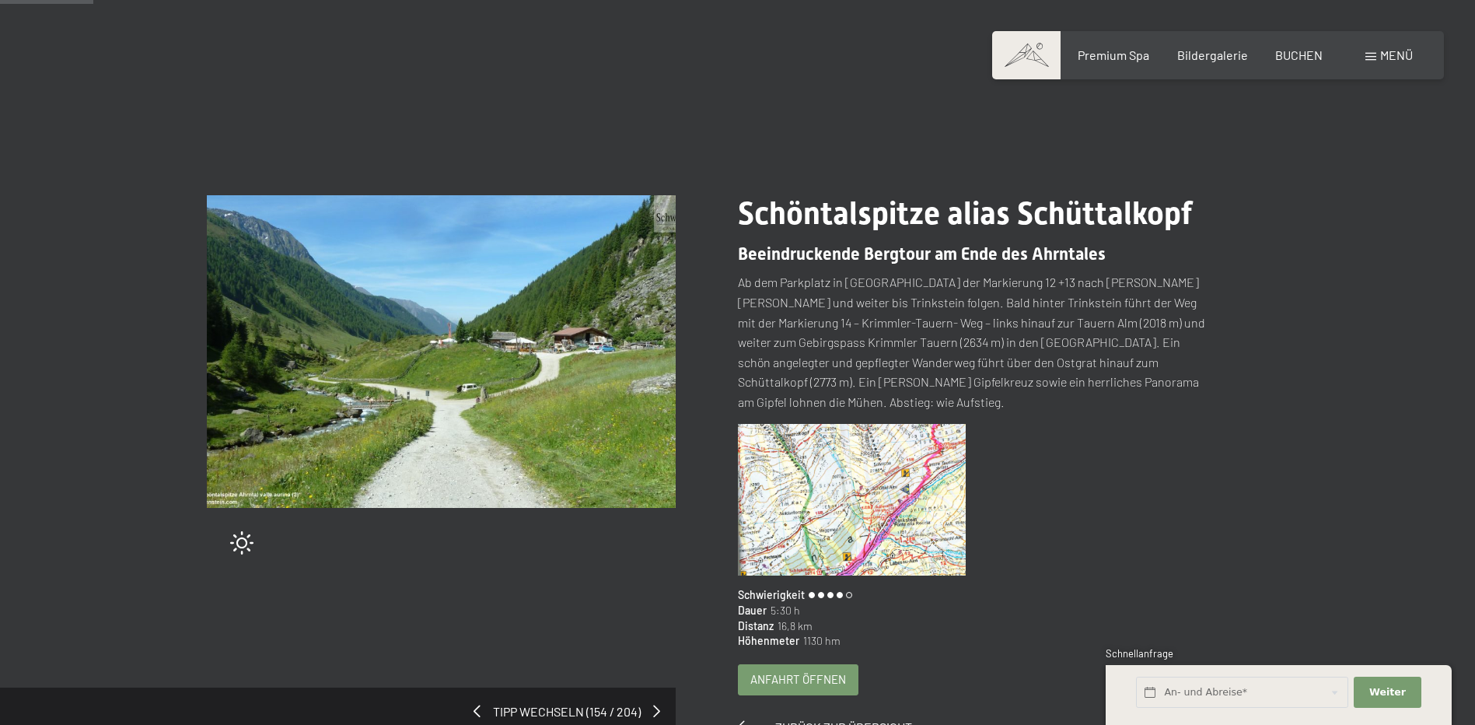
scroll to position [0, 0]
